Goal: Navigation & Orientation: Go to known website

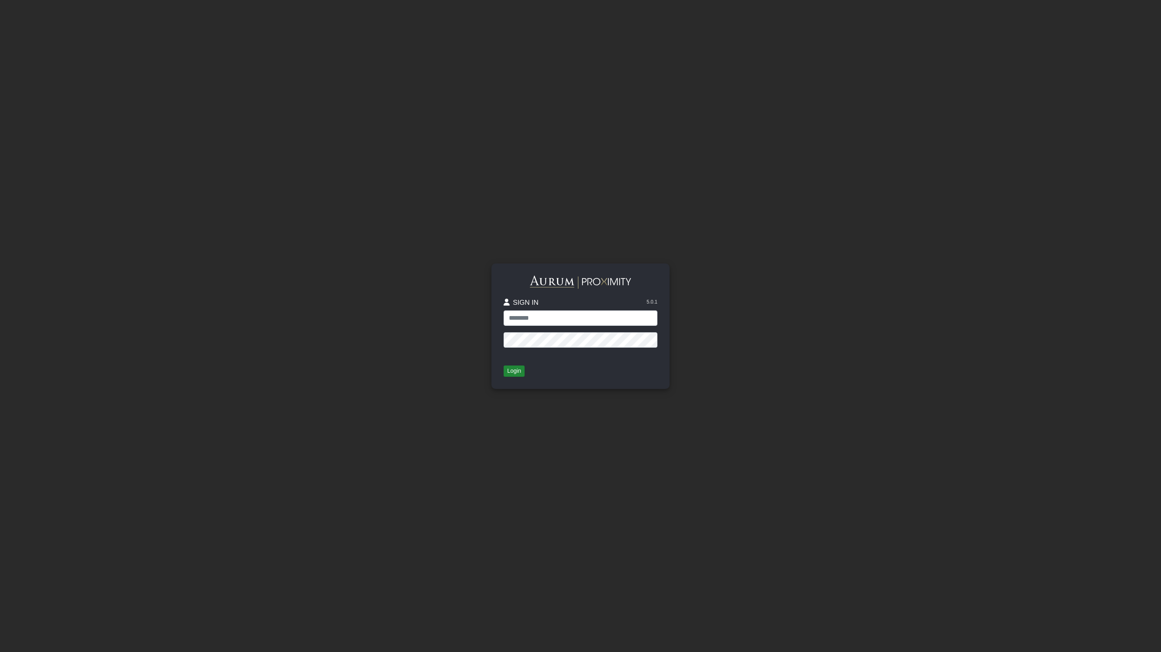
type input "**********"
click at [510, 373] on button "Login" at bounding box center [514, 371] width 21 height 11
